Goal: Use online tool/utility: Use online tool/utility

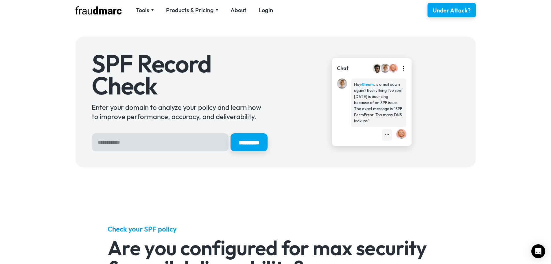
click at [140, 142] on input "Hero Sign Up Form" at bounding box center [160, 142] width 137 height 18
type input "**********"
click at [245, 143] on input "*********" at bounding box center [249, 142] width 39 height 19
